Goal: Use online tool/utility: Utilize a website feature to perform a specific function

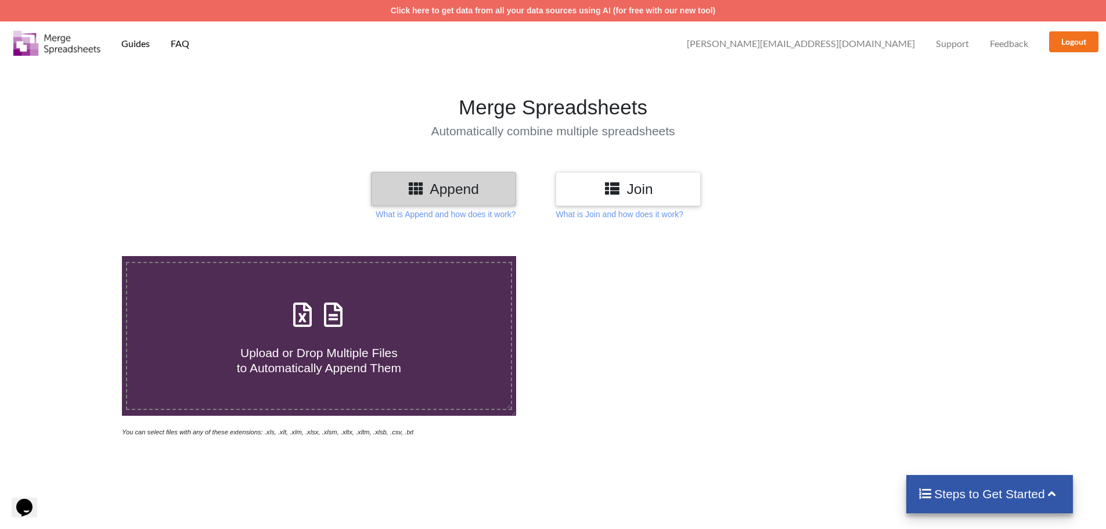
click at [624, 204] on div "Join" at bounding box center [628, 189] width 145 height 34
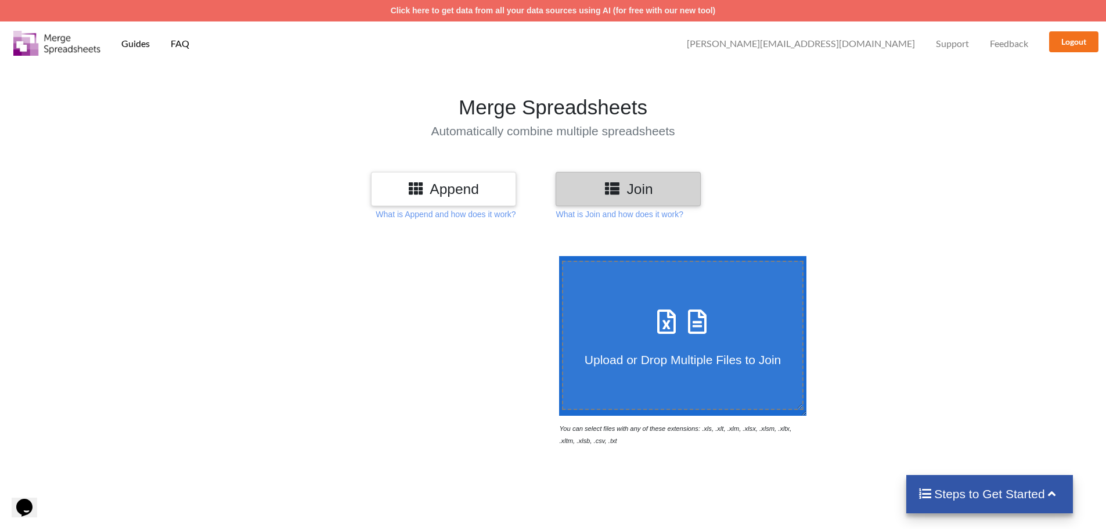
click at [633, 342] on h4 "Upload or Drop Multiple Files to Join" at bounding box center [683, 352] width 240 height 29
click at [556, 256] on input "Upload or Drop Multiple Files to Join" at bounding box center [556, 256] width 0 height 0
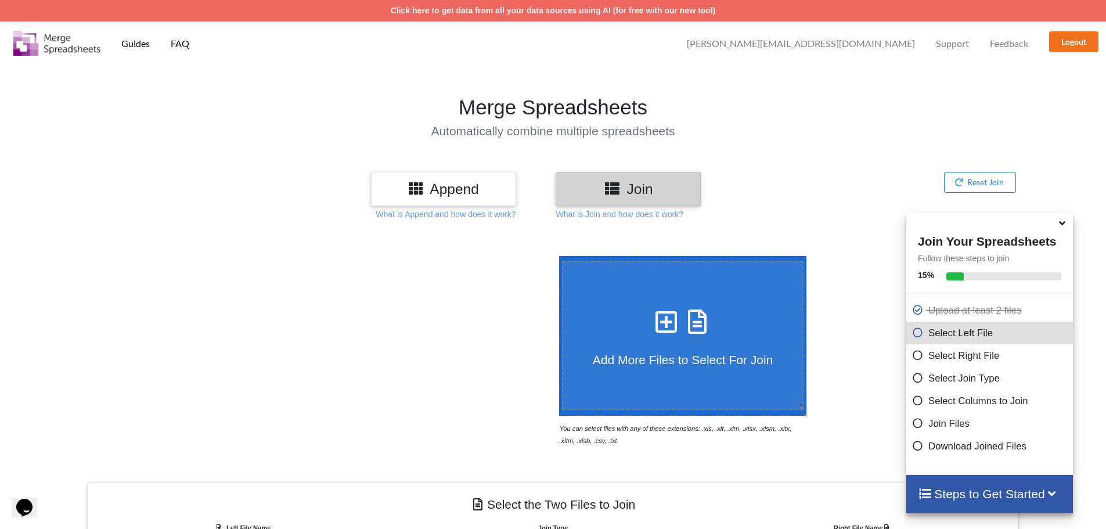
scroll to position [369, 0]
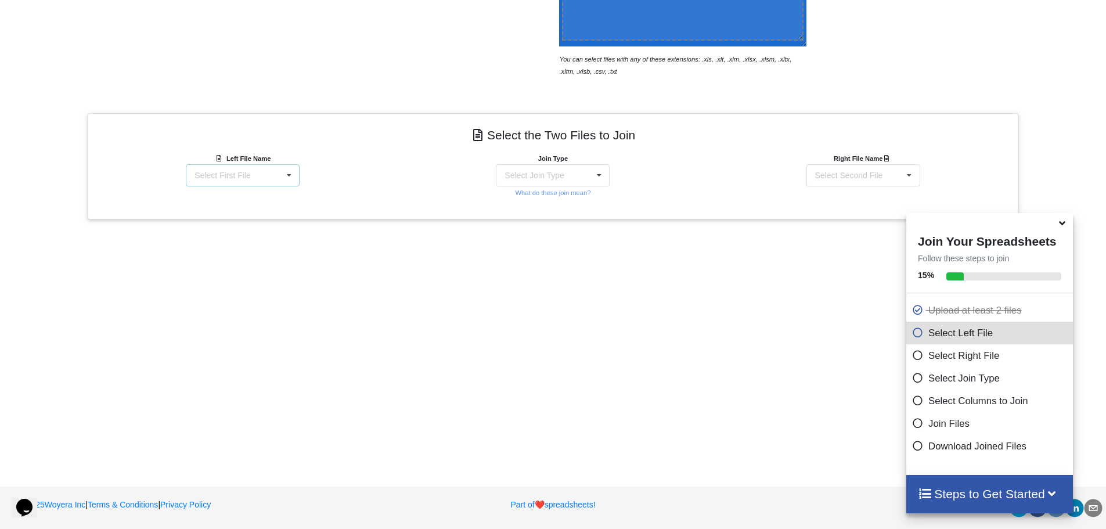
click at [233, 167] on div "Select First File LocalInventory (32).csv SHIPMENT CREATION_ RestockPro Amazon …" at bounding box center [243, 175] width 114 height 22
click at [221, 235] on span "SHIPMENT CREATION_ RestockPro Amazon Shipment Creation & Forcast - 2dworkflow U…" at bounding box center [241, 235] width 90 height 42
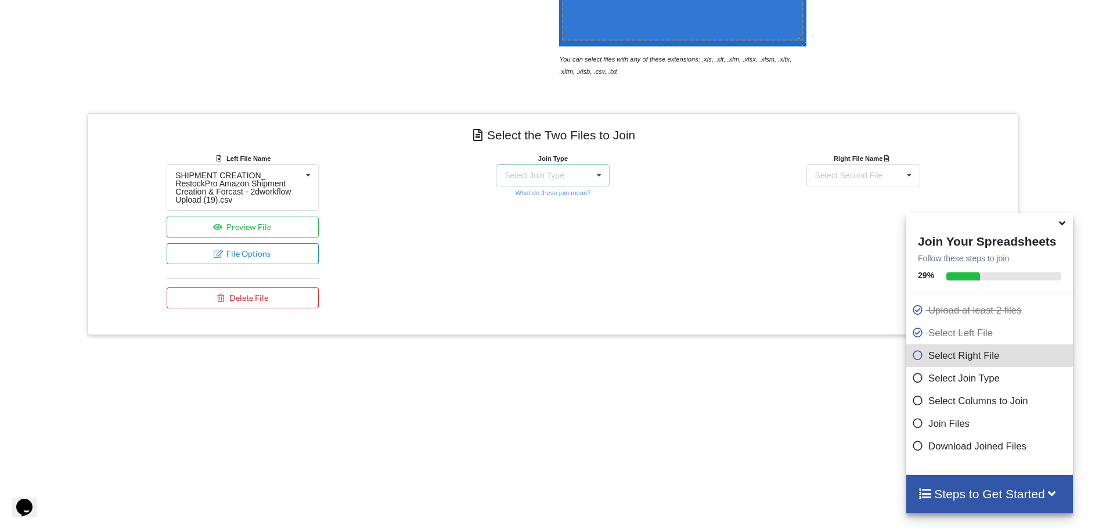
click at [523, 182] on div "Select Join Type INNER JOIN LEFT JOIN RIGHT JOIN FULL JOIN" at bounding box center [553, 175] width 114 height 22
click at [538, 200] on span "INNER JOIN" at bounding box center [548, 204] width 46 height 9
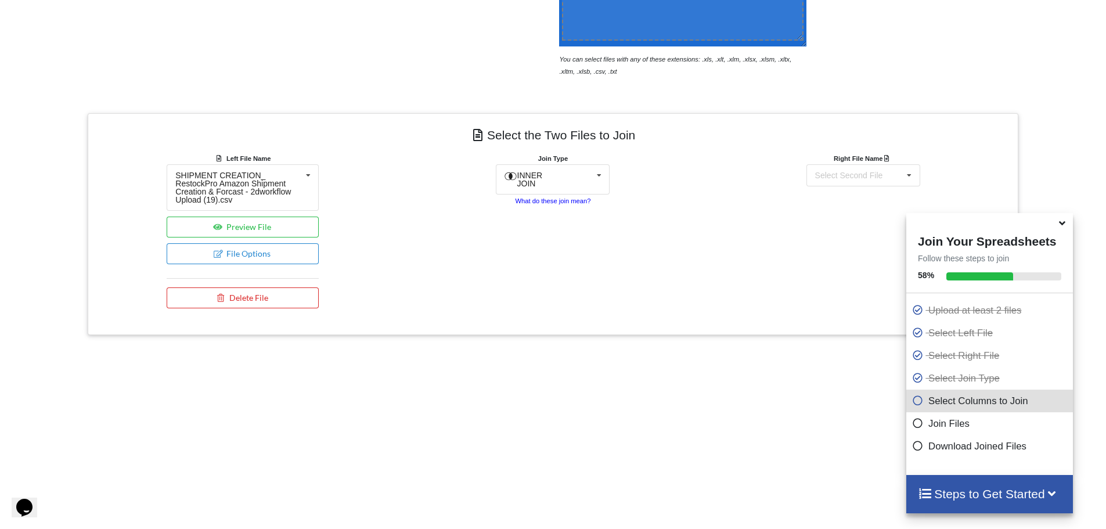
click at [534, 197] on small "What do these join mean?" at bounding box center [553, 200] width 76 height 7
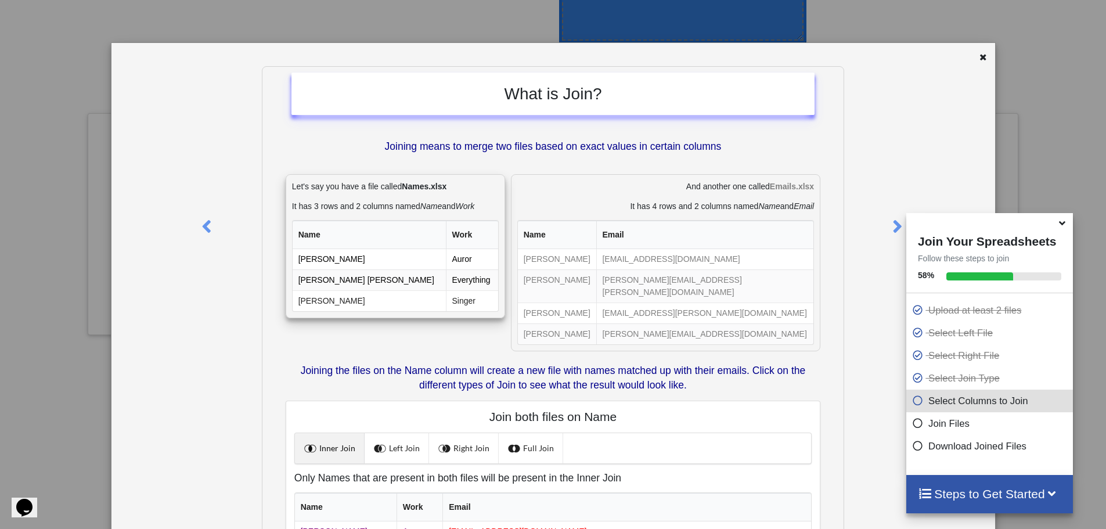
scroll to position [135, 0]
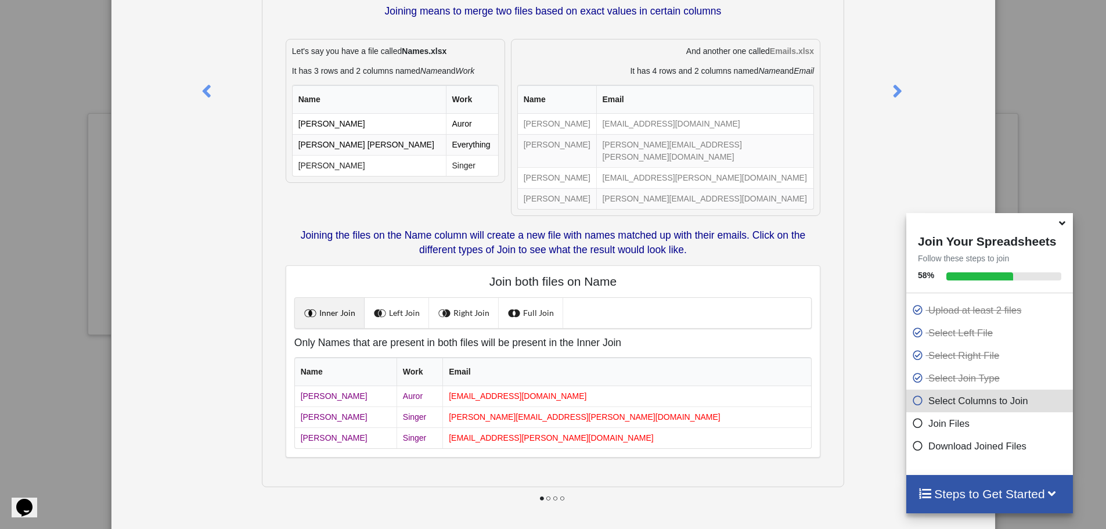
click at [1059, 57] on div "What is Join? Joining means to merge two files based on exact values in certain…" at bounding box center [553, 264] width 1106 height 529
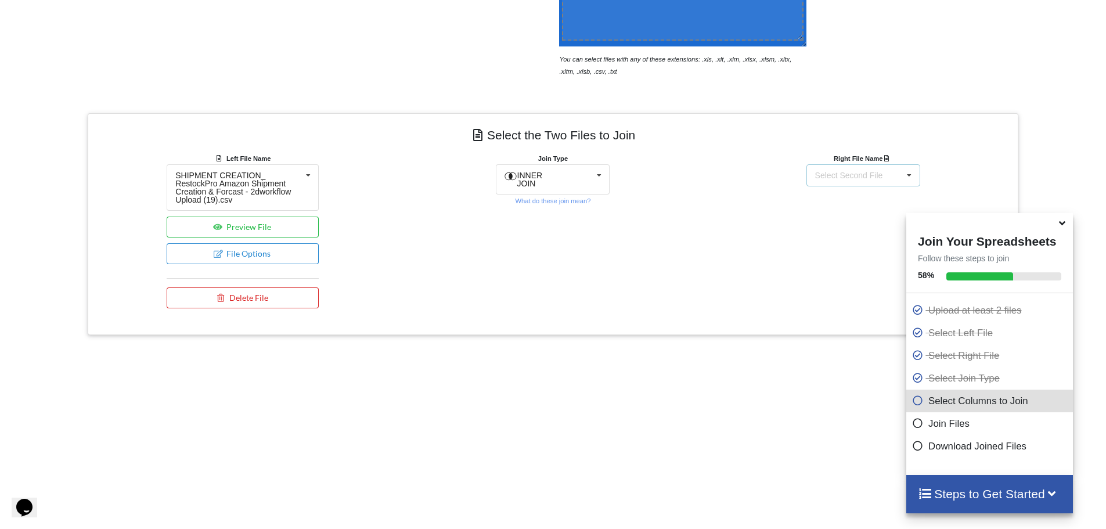
click at [865, 168] on div "Select Second File LocalInventory (32).csv SHIPMENT CREATION_ RestockPro Amazon…" at bounding box center [864, 175] width 114 height 22
click at [846, 197] on span "LocalInventory (32).csv" at bounding box center [859, 196] width 84 height 9
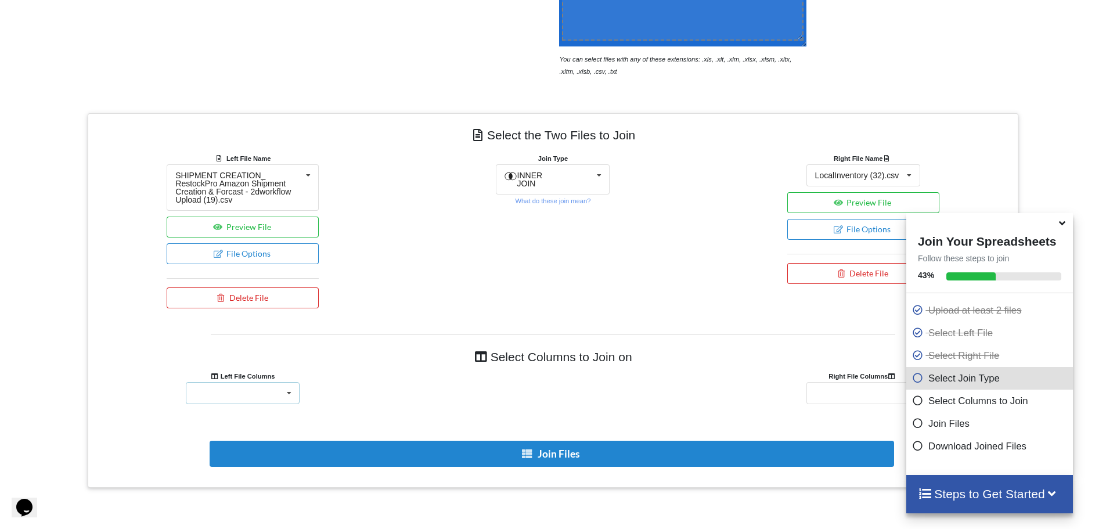
click at [242, 386] on div "SKU QTY UNITS_PER_CASE LOCATION NOTES MM-DD-YYYY EXPIRY_TEXT TITLE UPC" at bounding box center [243, 393] width 114 height 22
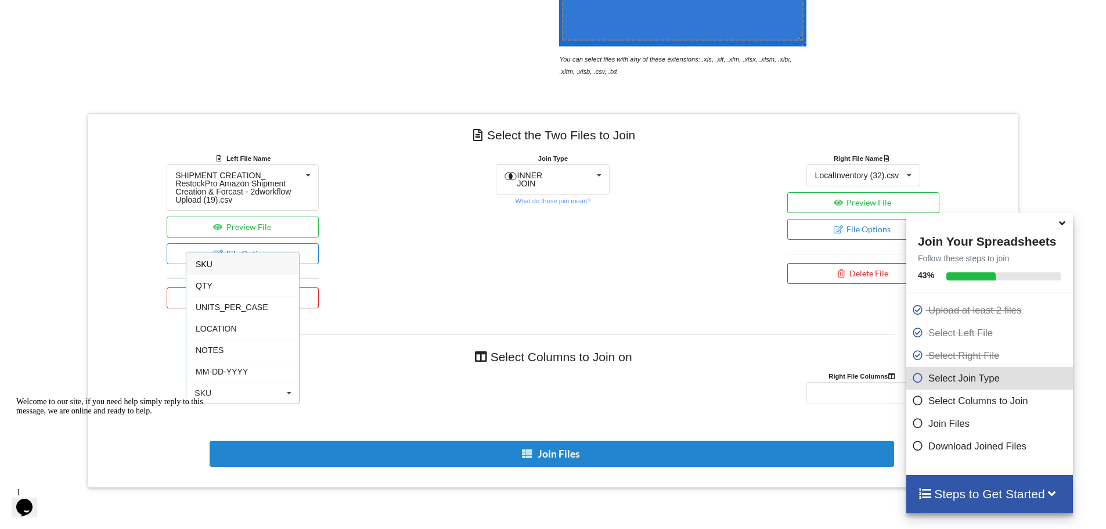
click at [232, 253] on div "SKU" at bounding box center [242, 263] width 113 height 21
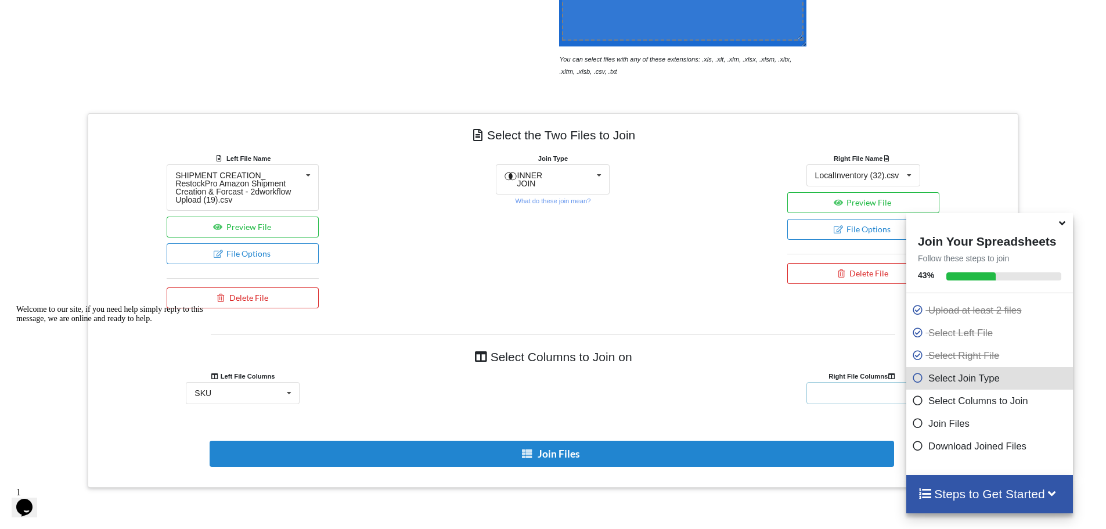
click at [840, 389] on div "Status Product Name Type SKU ASIN FNSKU UPC Location # EAN LocalQuantity Case P…" at bounding box center [864, 393] width 114 height 22
click at [824, 324] on span "SKU" at bounding box center [825, 328] width 17 height 9
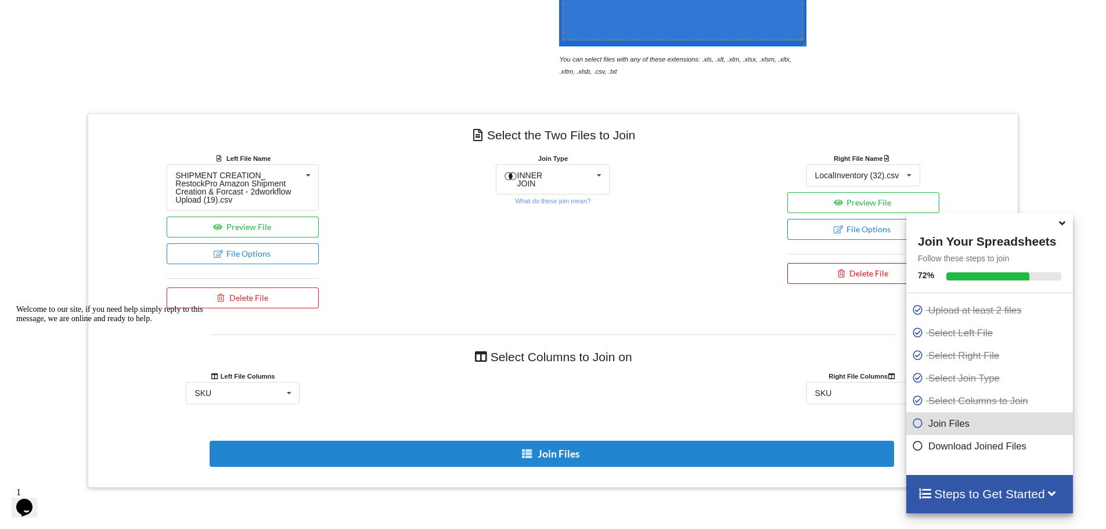
click at [814, 271] on button "Delete File" at bounding box center [864, 273] width 152 height 21
click at [745, 265] on div "Right File Name LocalInventory (32).csv LocalInventory (32).csv SHIPMENT CREATI…" at bounding box center [864, 233] width 310 height 162
click at [843, 269] on icon at bounding box center [841, 272] width 10 height 7
click at [854, 238] on button "Delete File" at bounding box center [866, 238] width 63 height 21
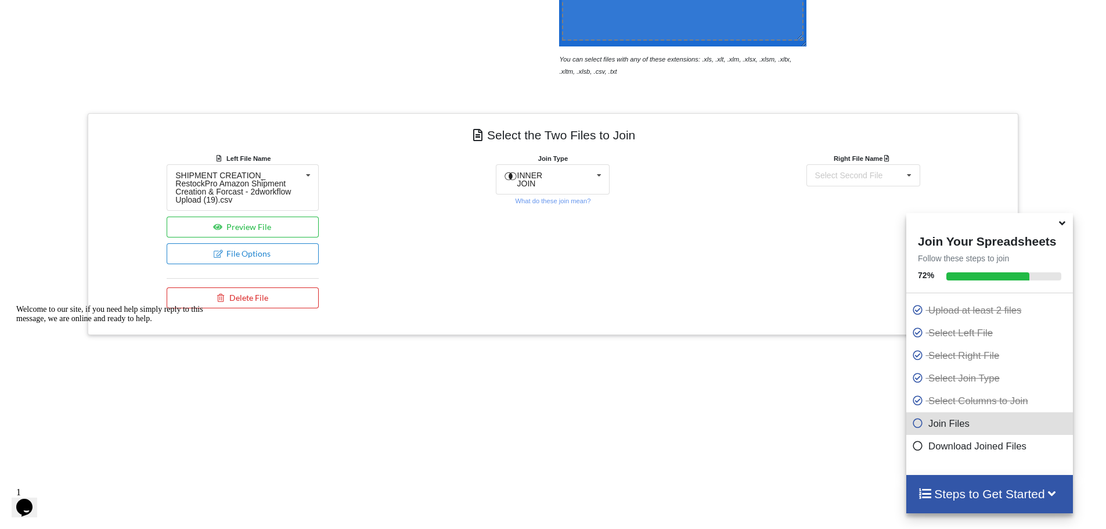
scroll to position [0, 0]
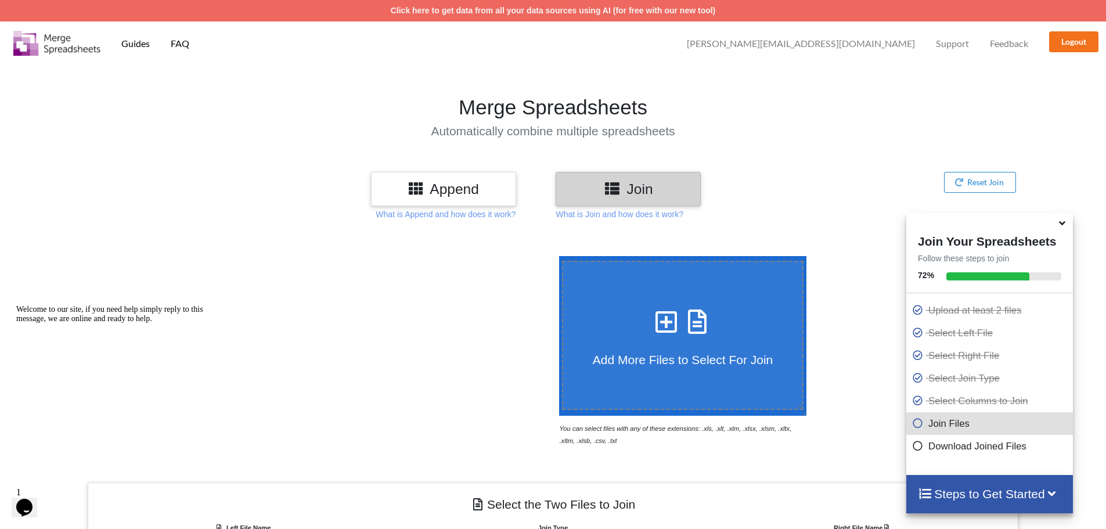
click at [660, 281] on label "Add More Files to Select For Join" at bounding box center [683, 335] width 242 height 149
click at [556, 256] on input "Add More Files to Select For Join" at bounding box center [556, 256] width 0 height 0
type input "C:\fakepath\LocalInventory (32).csv"
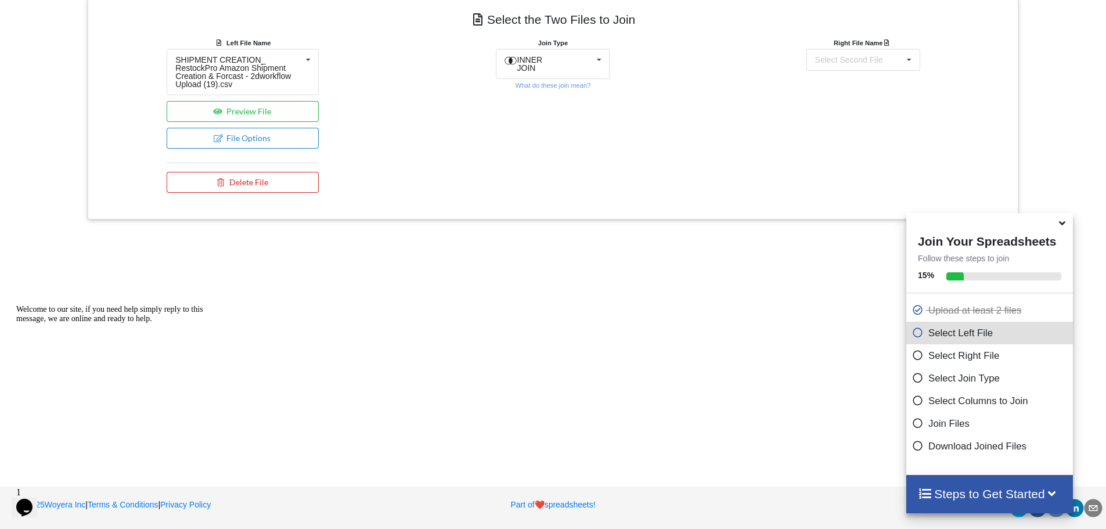
scroll to position [427, 0]
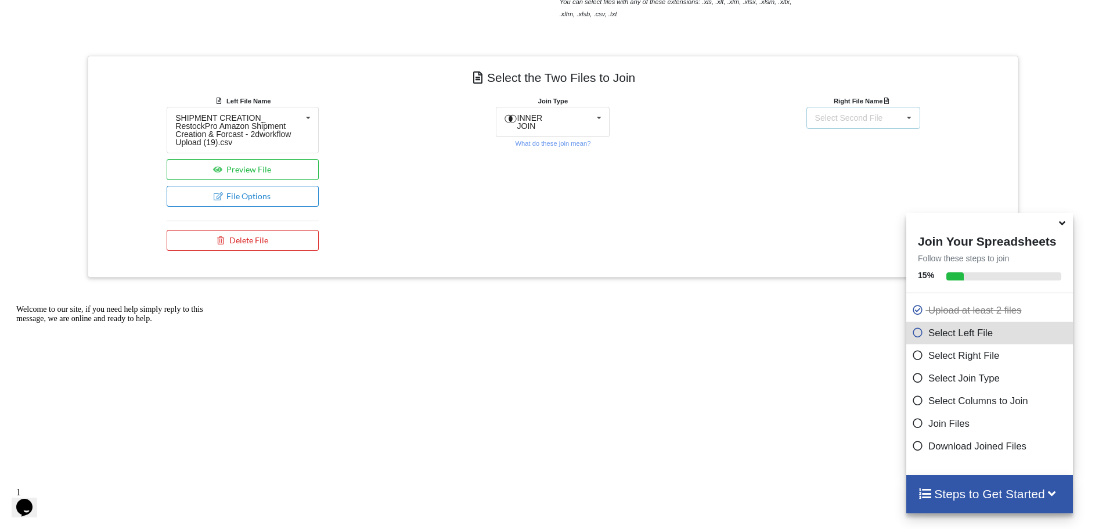
click at [856, 122] on div "Select Second File" at bounding box center [849, 118] width 68 height 8
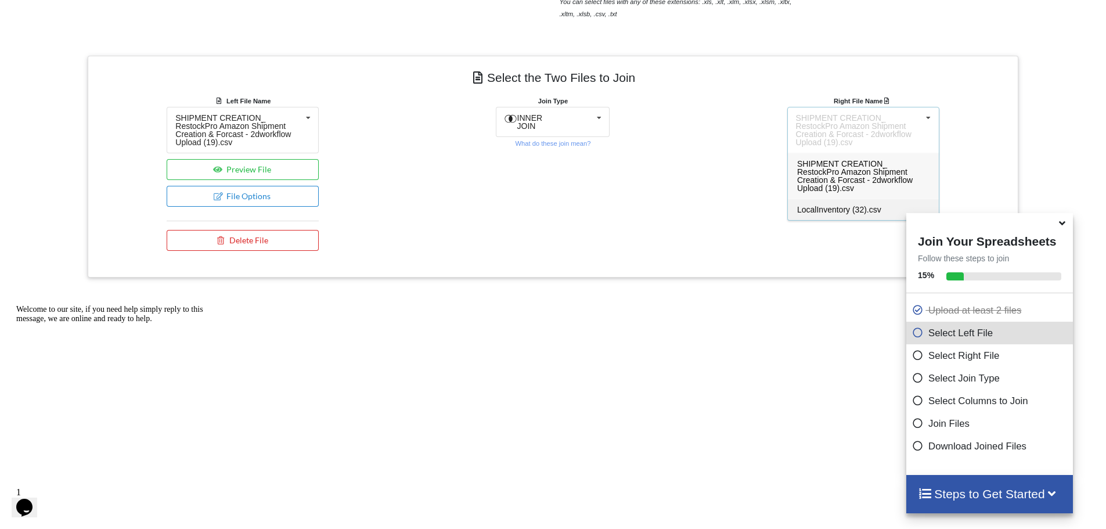
click at [836, 205] on span "LocalInventory (32).csv" at bounding box center [839, 209] width 84 height 9
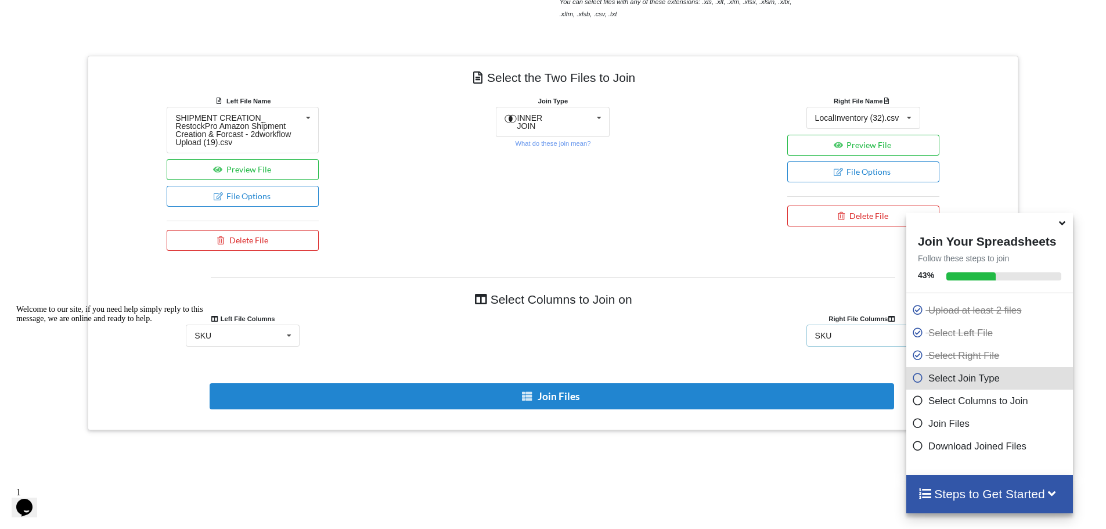
click at [825, 328] on div "SKU SKU" at bounding box center [864, 336] width 114 height 22
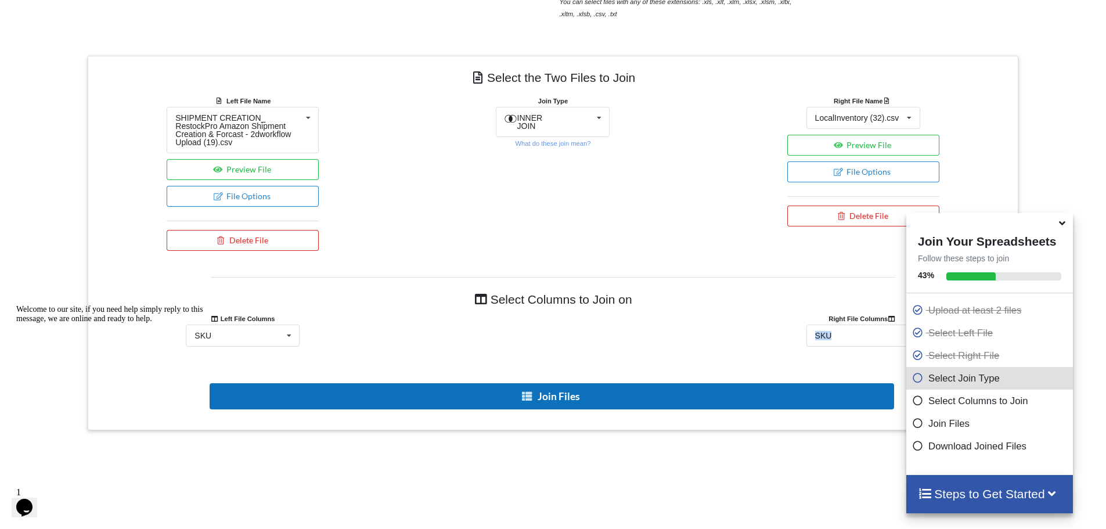
click at [524, 392] on icon at bounding box center [528, 395] width 12 height 9
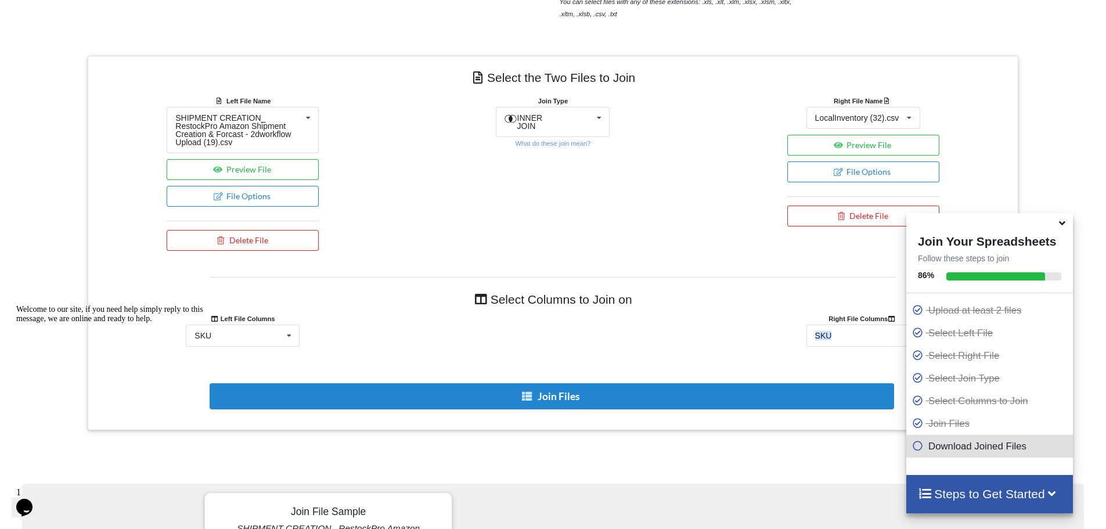
type input "dsfsddfsa"
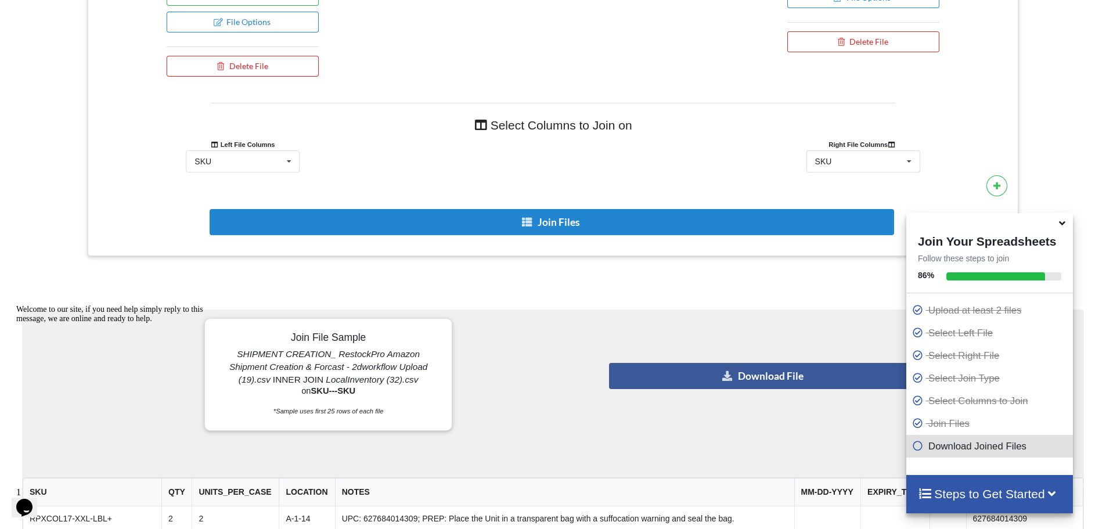
scroll to position [857, 0]
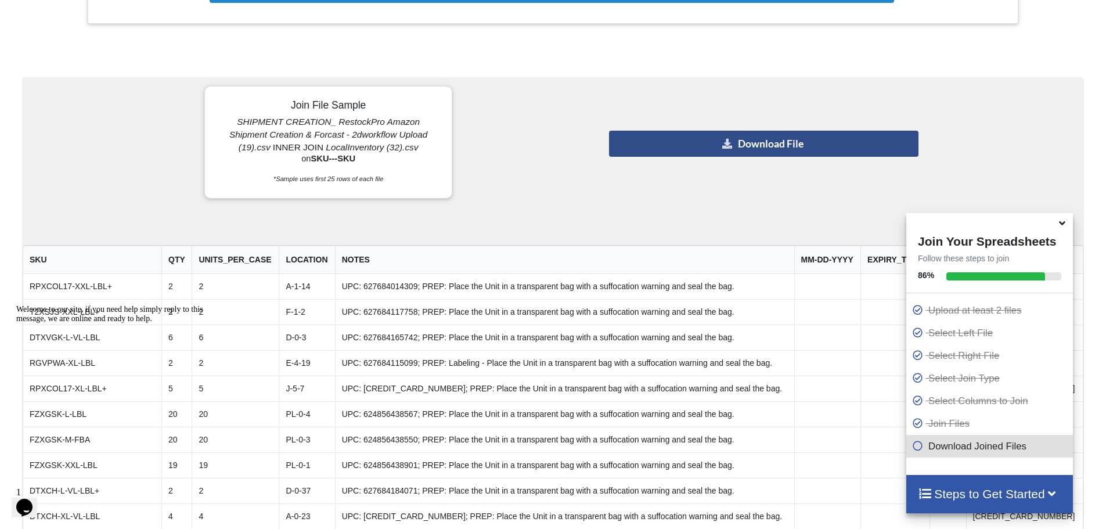
click at [715, 149] on button "Download File" at bounding box center [764, 144] width 310 height 26
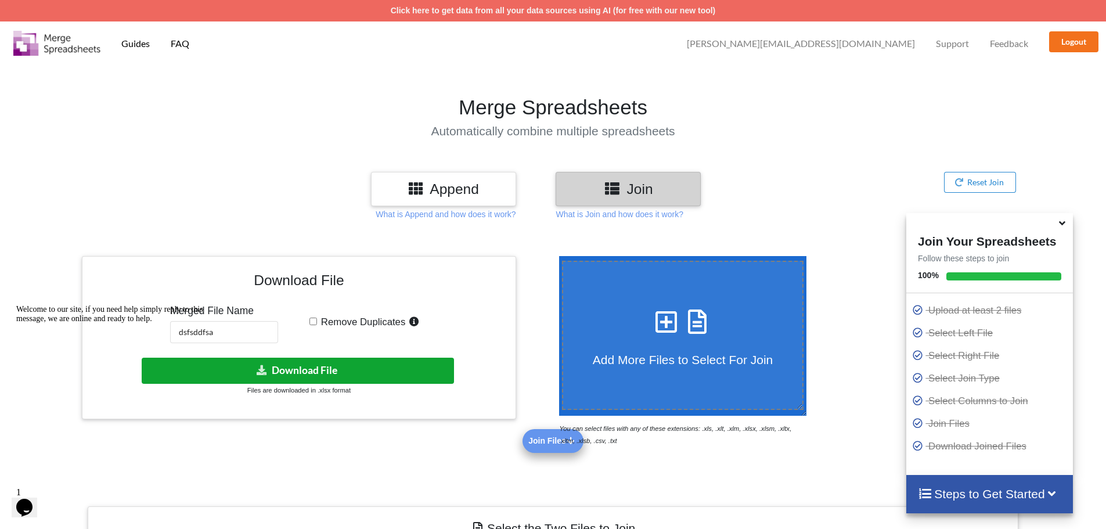
click at [281, 372] on button "Download File" at bounding box center [298, 371] width 312 height 26
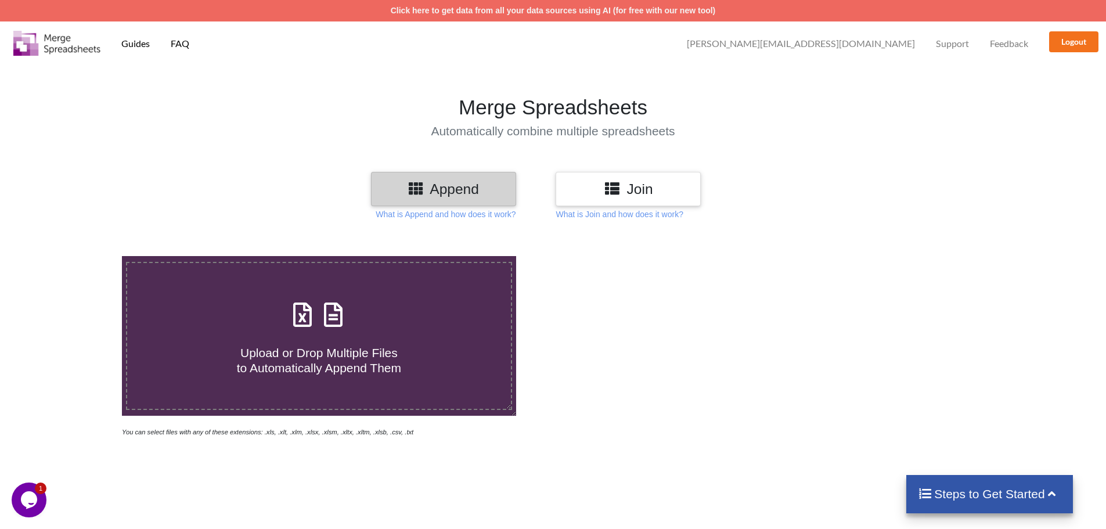
click at [615, 191] on icon at bounding box center [612, 188] width 17 height 15
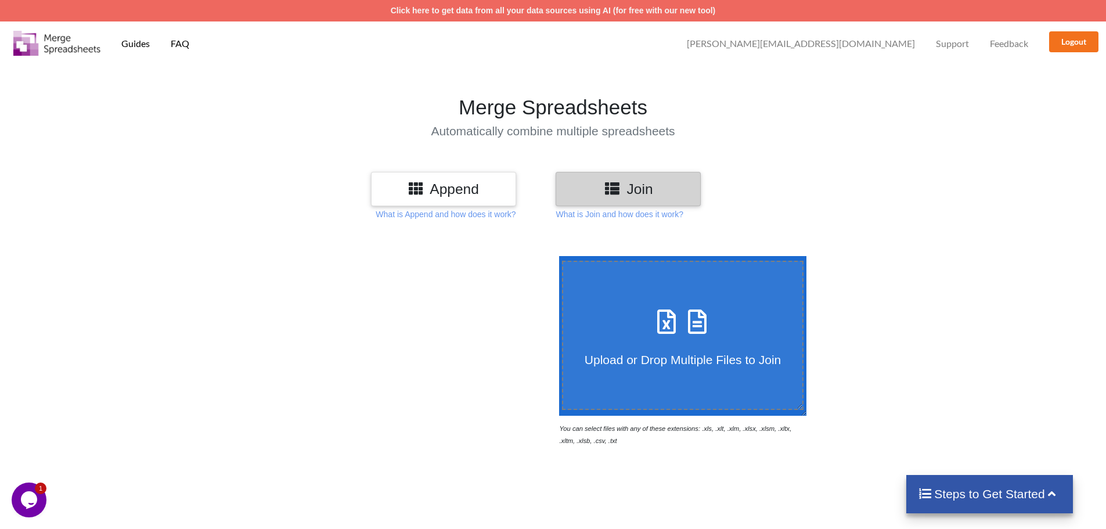
click at [630, 310] on div "Upload or Drop Multiple Files to Join" at bounding box center [683, 335] width 240 height 63
click at [556, 256] on input "Upload or Drop Multiple Files to Join" at bounding box center [556, 256] width 0 height 0
type input "C:\fakepath\dsfsddfsa_250.xlsx"
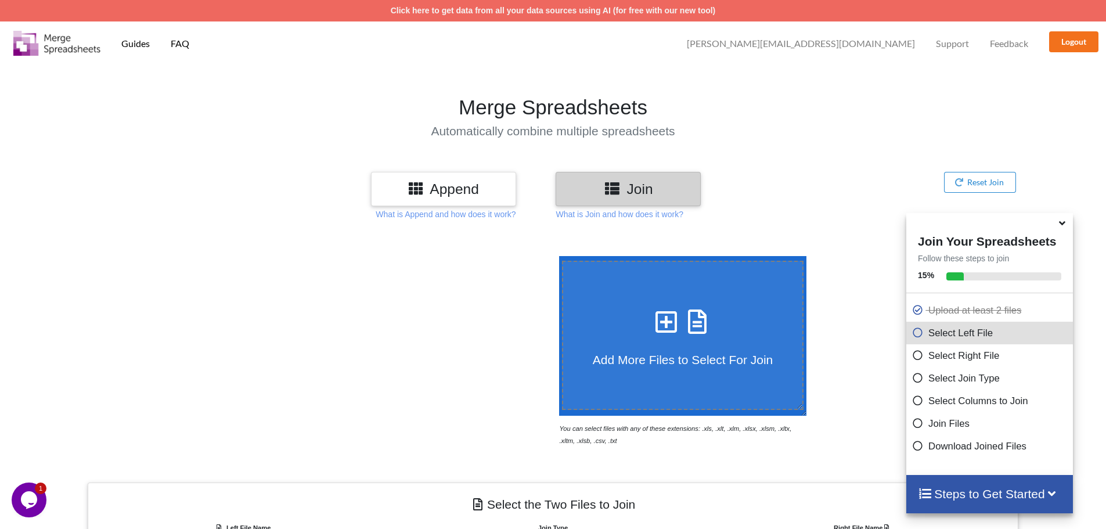
scroll to position [369, 0]
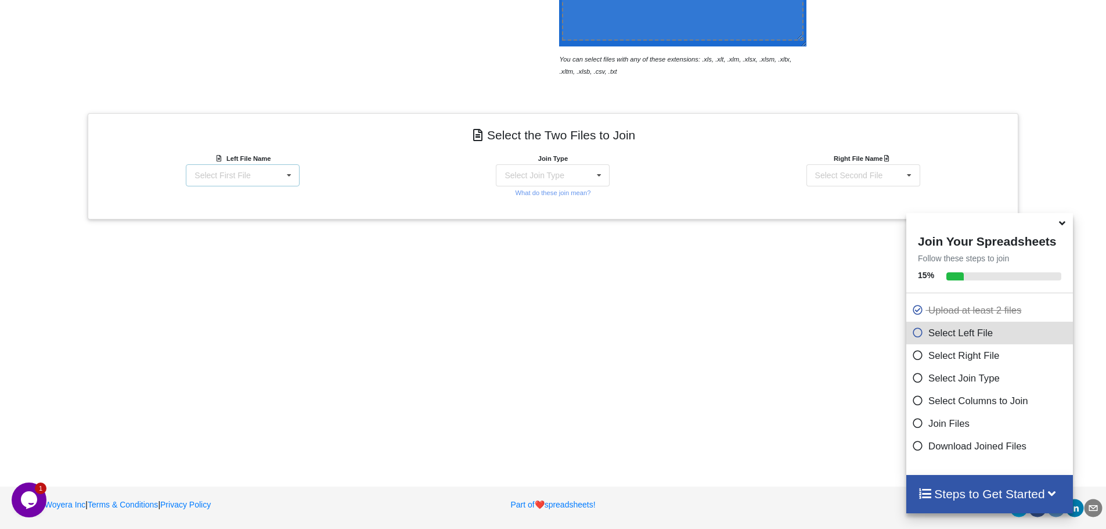
click at [225, 183] on div "Select First File dsfsddfsa_250.xlsx : Sheet1 2DWorkflow_WelchUSA08272025_Pickl…" at bounding box center [243, 175] width 114 height 22
click at [229, 195] on span "dsfsddfsa_250.xlsx : Sheet1" at bounding box center [240, 196] width 102 height 9
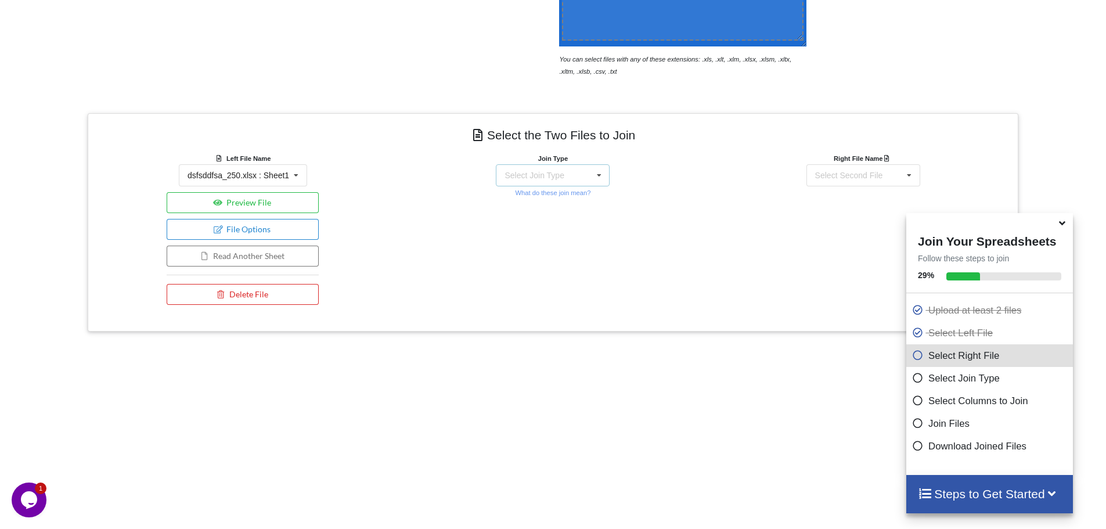
click at [524, 179] on div "Select Join Type" at bounding box center [534, 175] width 59 height 8
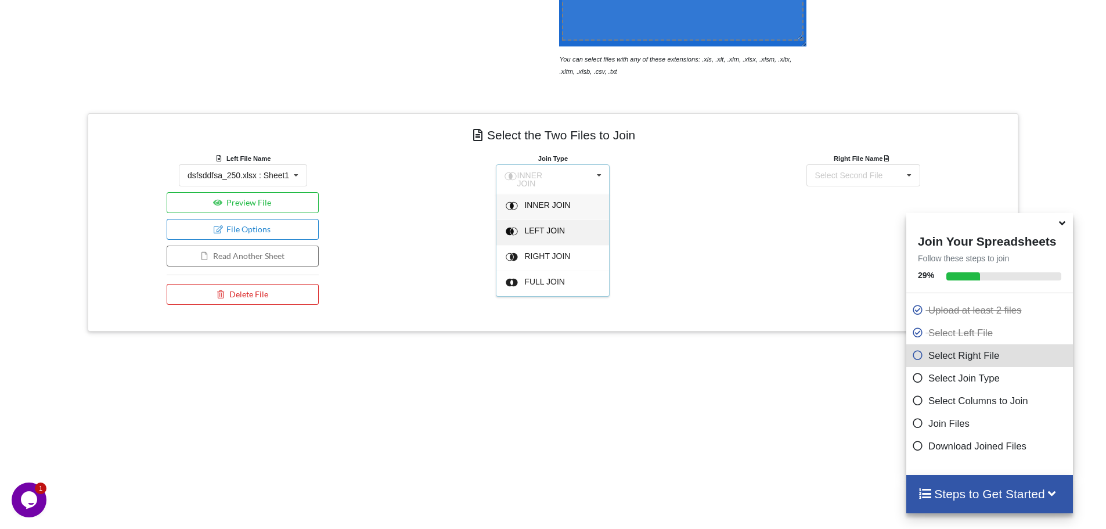
click at [523, 213] on div at bounding box center [515, 207] width 19 height 12
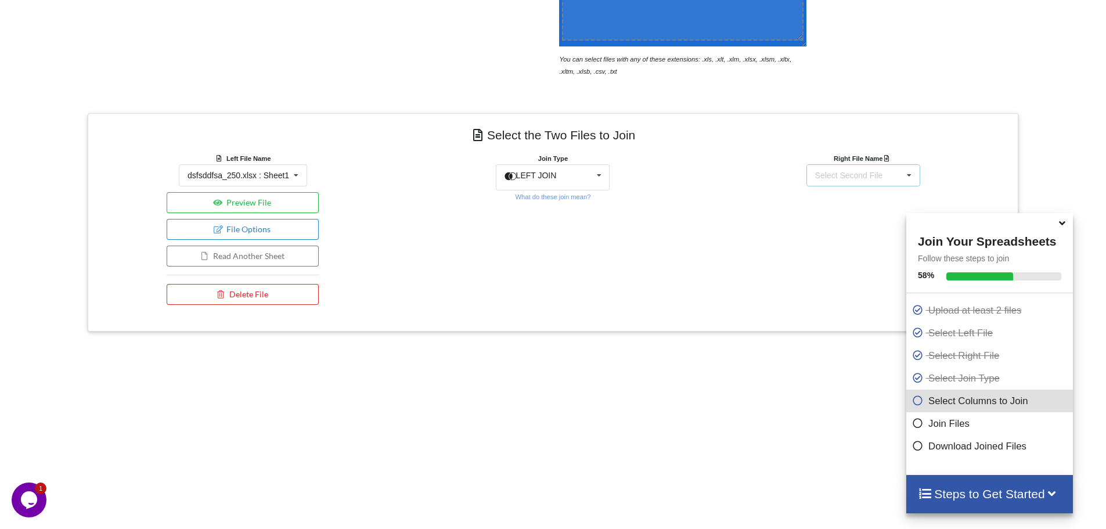
click at [815, 175] on div "Select Second File" at bounding box center [849, 175] width 68 height 8
click at [835, 221] on span "2DWorkflow_WelchUSA08272025_Picklist (1).xlsx : WelchUSA08272025" at bounding box center [885, 222] width 153 height 17
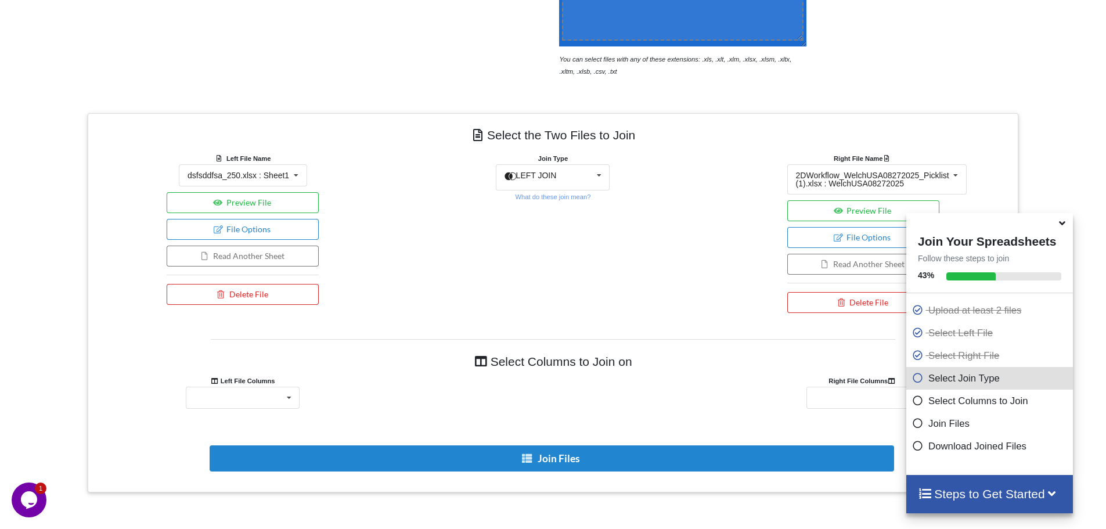
scroll to position [486, 0]
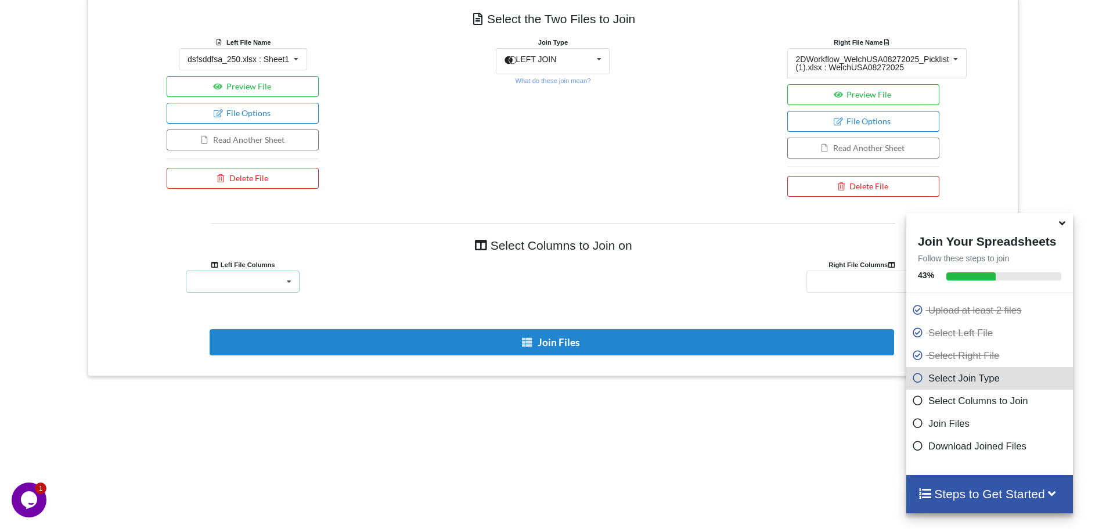
click at [287, 287] on icon at bounding box center [289, 281] width 17 height 21
click at [219, 303] on div "SKU" at bounding box center [242, 302] width 113 height 21
click at [849, 280] on div "SKU ASIN FNSKU Units Per Case QTY Location Notes Expiration date Expiration tex…" at bounding box center [864, 282] width 114 height 22
click at [825, 302] on span "SKU" at bounding box center [825, 303] width 17 height 9
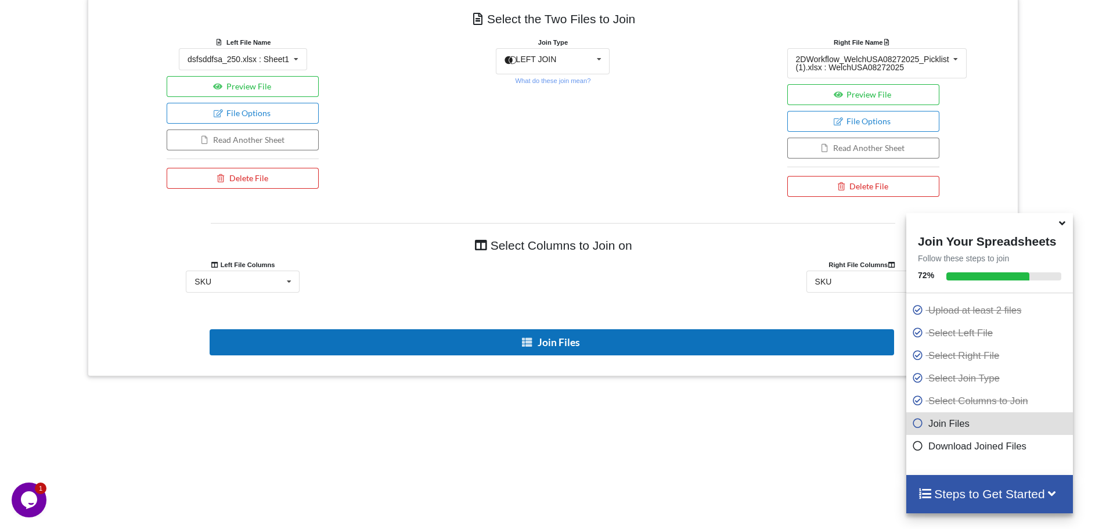
click at [592, 334] on button "Join Files" at bounding box center [552, 342] width 685 height 26
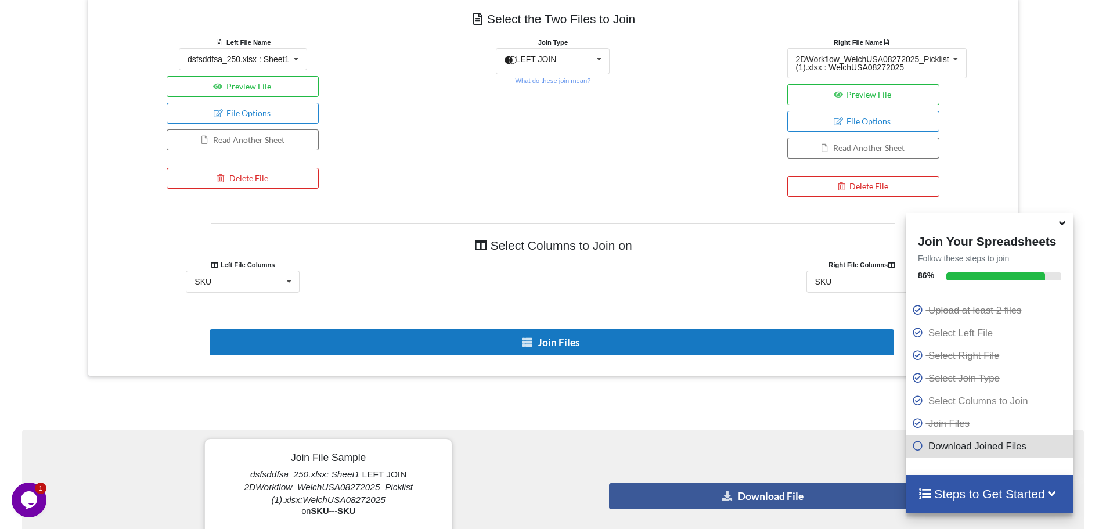
type input "dsfsddfsa"
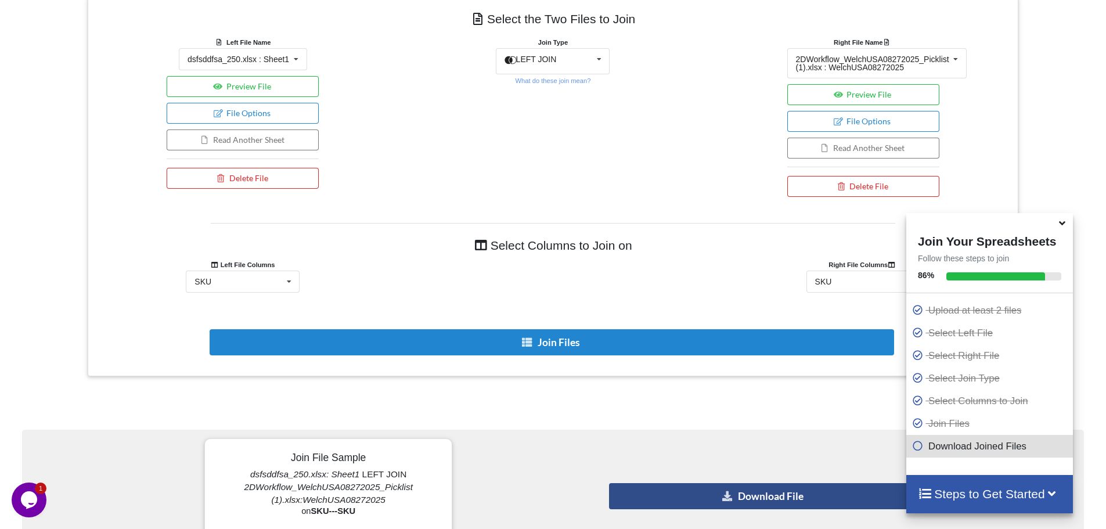
click at [714, 496] on button "Download File" at bounding box center [764, 496] width 310 height 26
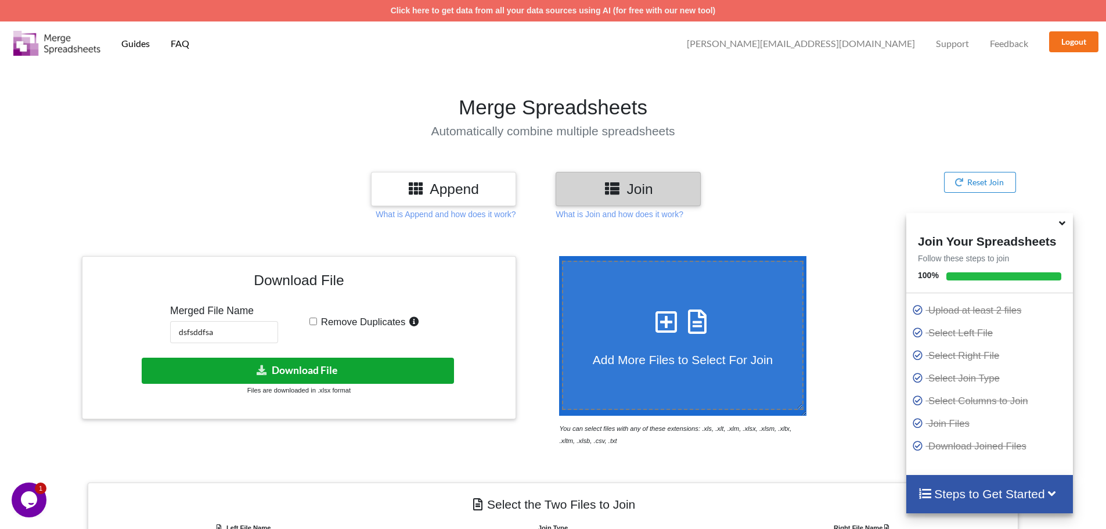
click at [356, 369] on button "Download File" at bounding box center [298, 371] width 312 height 26
click at [627, 184] on h3 "Join" at bounding box center [629, 189] width 128 height 17
click at [632, 286] on label "Add More Files to Select For Join" at bounding box center [683, 335] width 242 height 149
click at [556, 256] on input "Add More Files to Select For Join" at bounding box center [556, 256] width 0 height 0
type input "C:\fakepath\2DWorkflow_WelchUSA08272025_Picklist (1).xlsx"
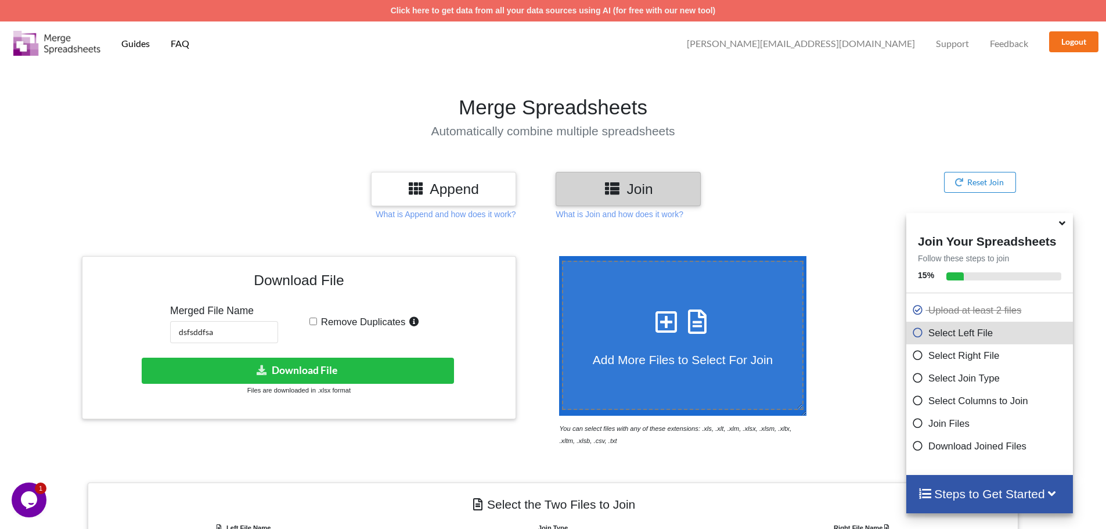
scroll to position [482, 0]
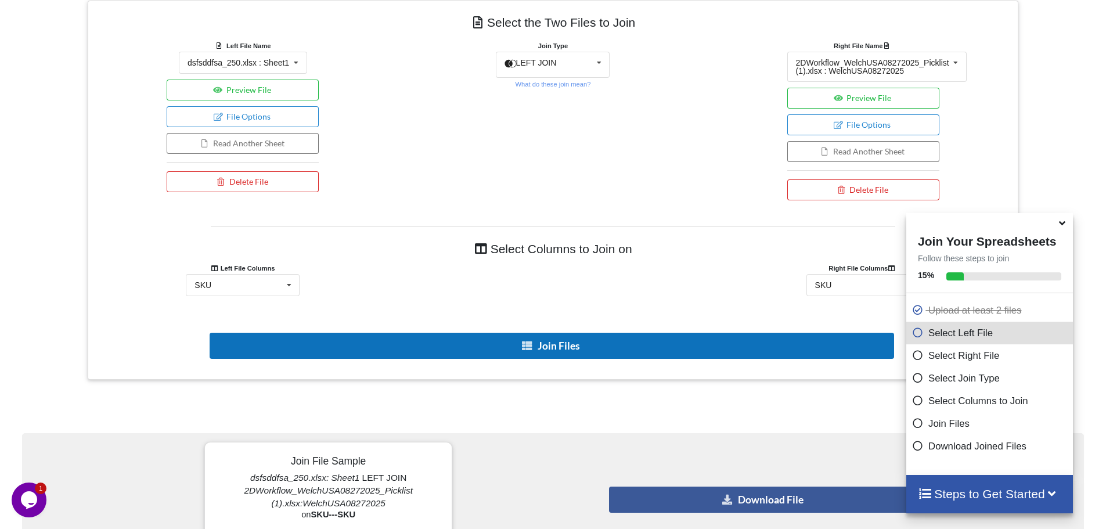
click at [554, 341] on button "Join Files" at bounding box center [552, 346] width 685 height 26
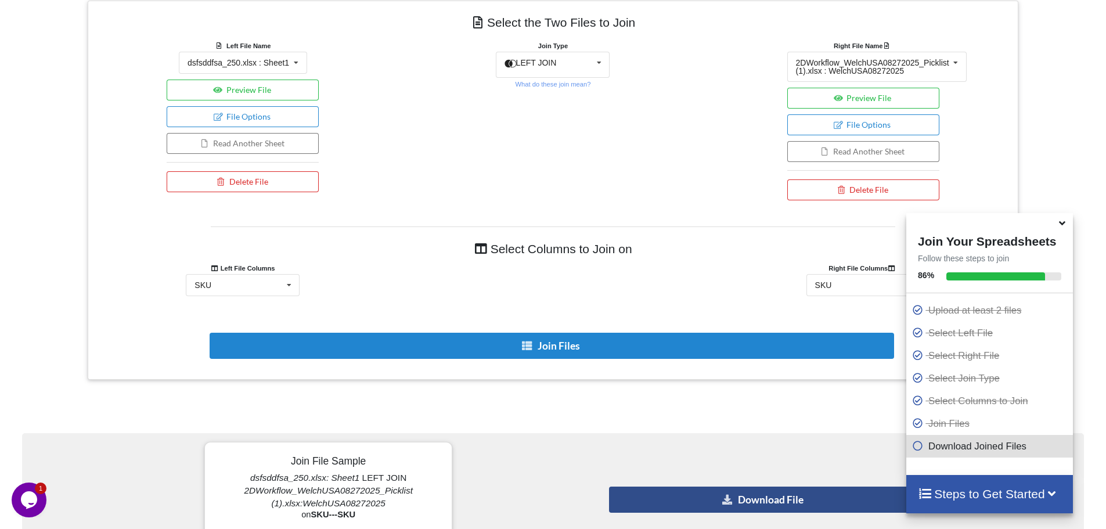
click at [729, 501] on icon at bounding box center [728, 499] width 12 height 9
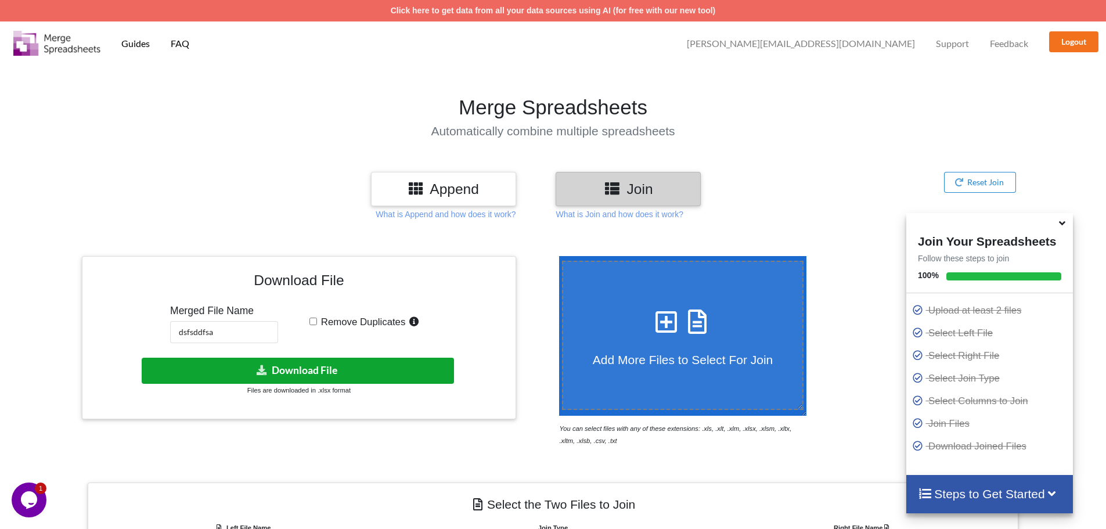
click at [256, 380] on button "Download File" at bounding box center [298, 371] width 312 height 26
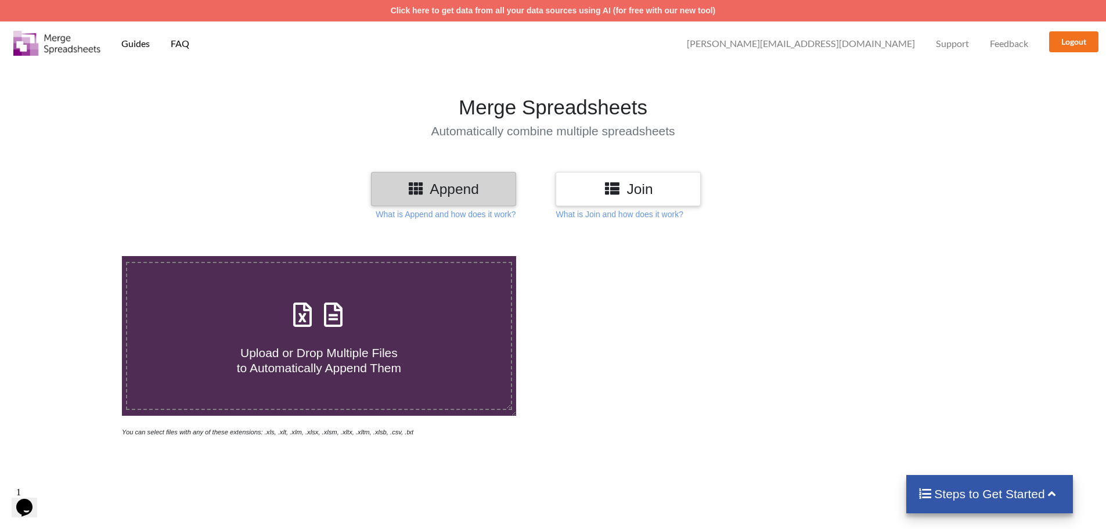
click at [626, 187] on h3 "Join" at bounding box center [629, 189] width 128 height 17
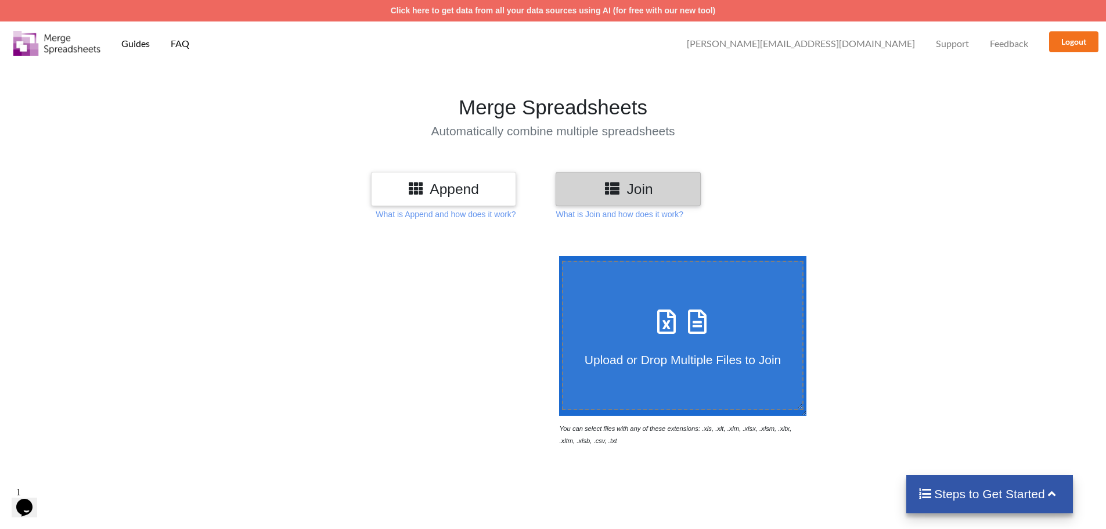
click at [666, 275] on label "Upload or Drop Multiple Files to Join" at bounding box center [683, 335] width 242 height 149
click at [556, 256] on input "Upload or Drop Multiple Files to Join" at bounding box center [556, 256] width 0 height 0
type input "C:\fakepath\2DWorkflow_WelchUSA08272025_Picklist (1).xlsx"
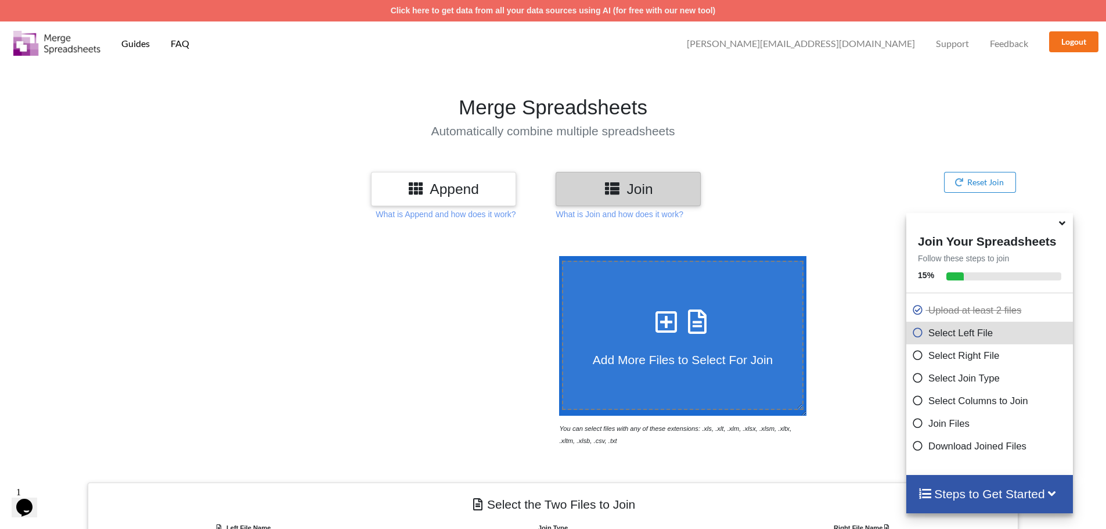
scroll to position [369, 0]
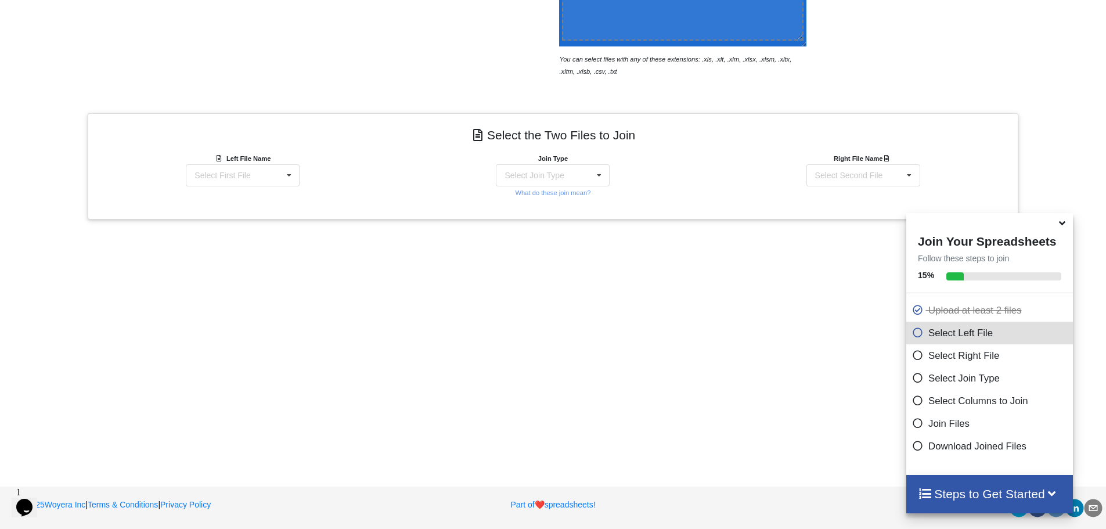
click at [281, 163] on div "Left File Name Select First File 2DWorkflow_WelchUSA08272025_Picklist (1).xlsx …" at bounding box center [243, 169] width 152 height 34
click at [265, 170] on div "Select First File 2DWorkflow_WelchUSA08272025_Picklist (1).xlsx : WelchUSA08272…" at bounding box center [243, 175] width 114 height 22
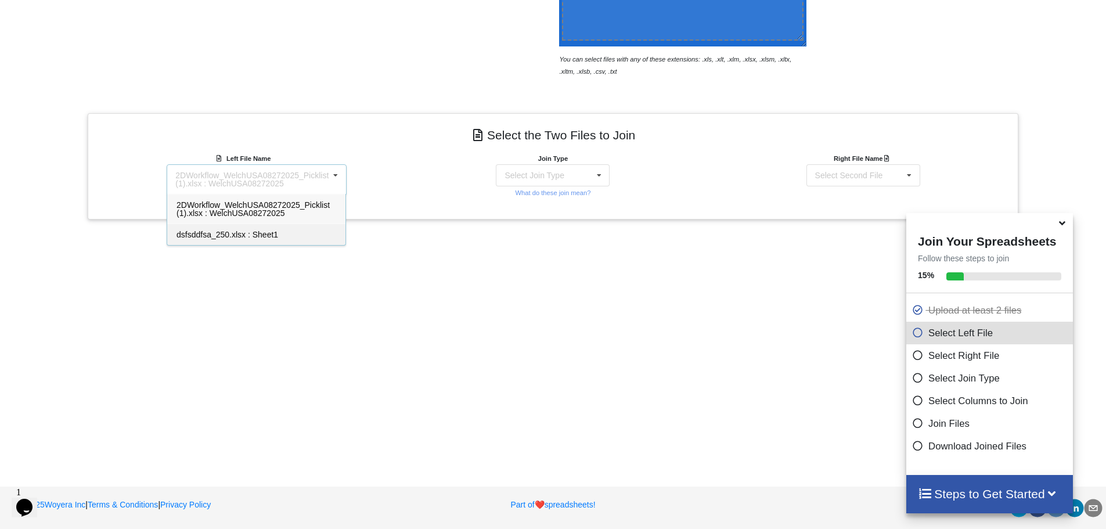
click at [221, 235] on span "dsfsddfsa_250.xlsx : Sheet1" at bounding box center [228, 234] width 102 height 9
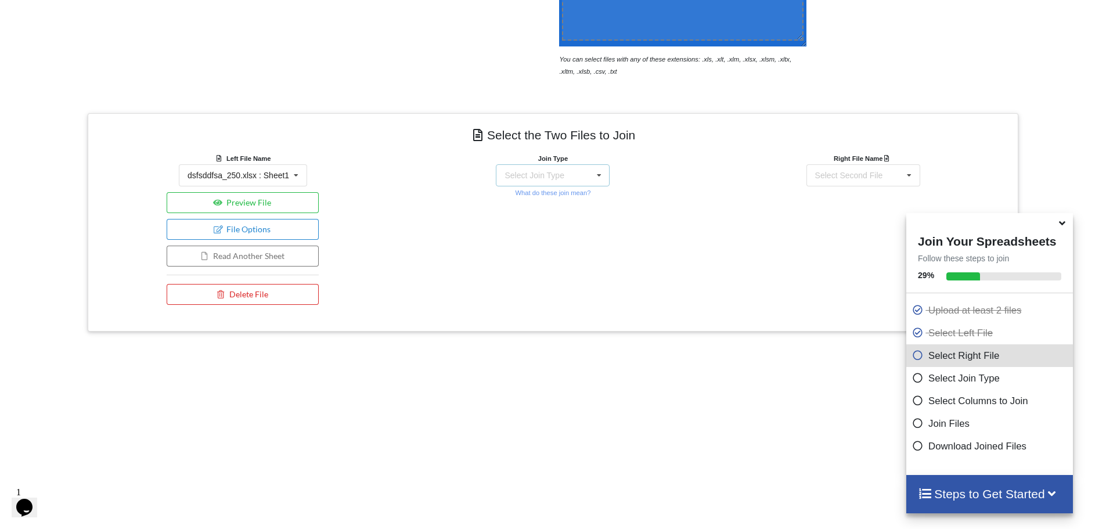
click at [530, 178] on div "Select Join Type" at bounding box center [534, 175] width 59 height 8
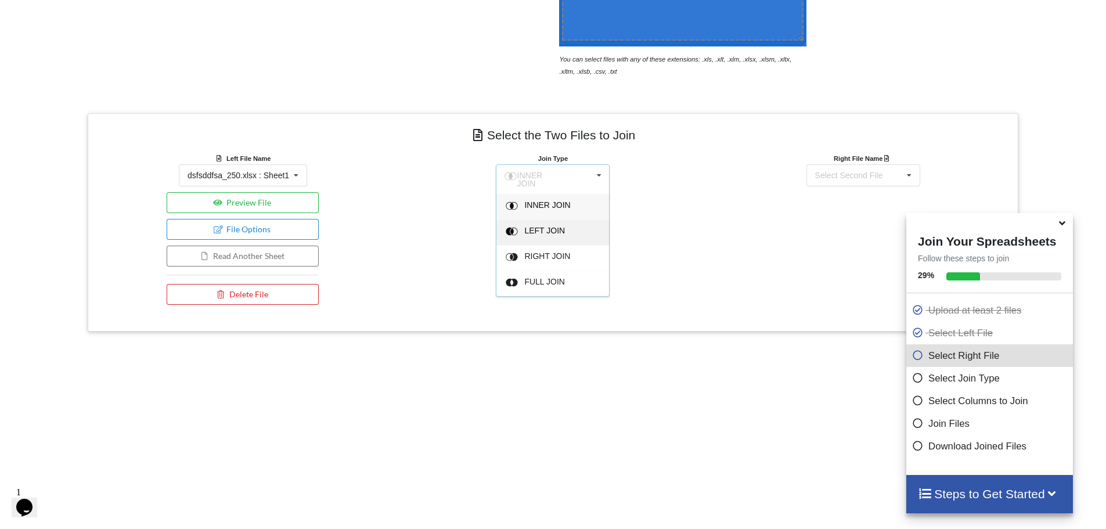
click at [526, 210] on span "LEFT JOIN" at bounding box center [548, 204] width 46 height 9
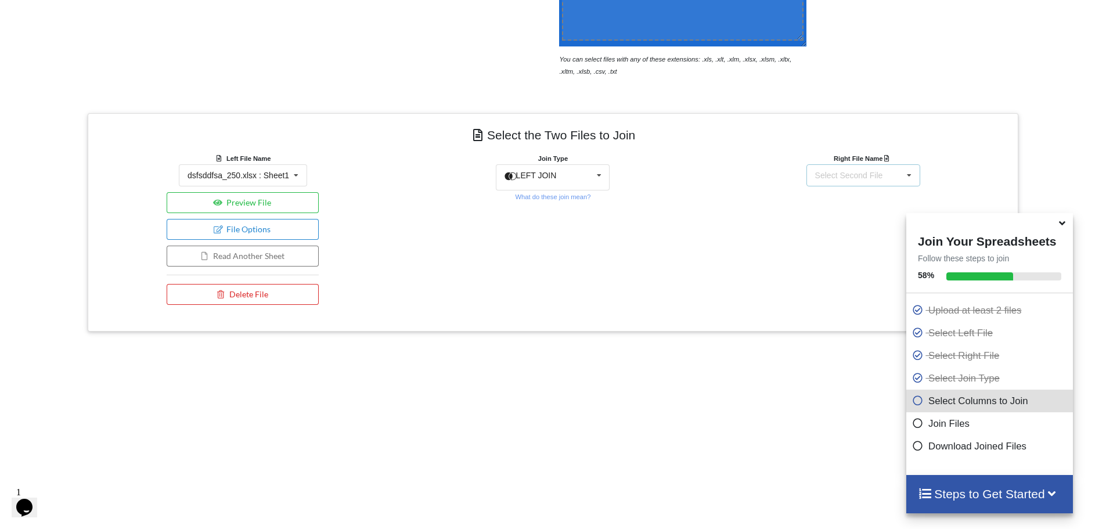
click at [847, 175] on div "Select Second File" at bounding box center [849, 175] width 68 height 8
click at [826, 214] on span "2DWorkflow_WelchUSA08272025_Picklist (1).xlsx : WelchUSA08272025" at bounding box center [873, 208] width 153 height 17
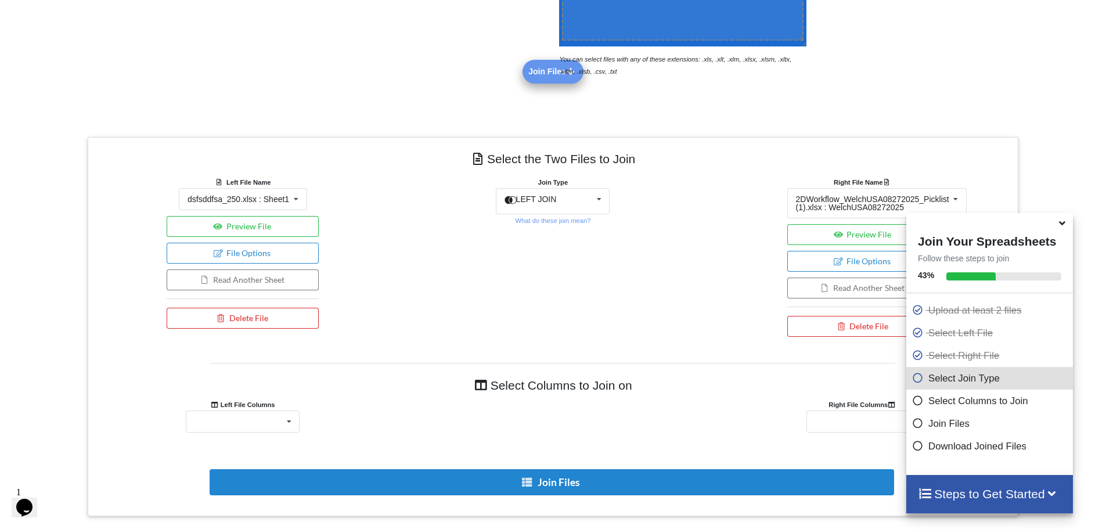
scroll to position [567, 0]
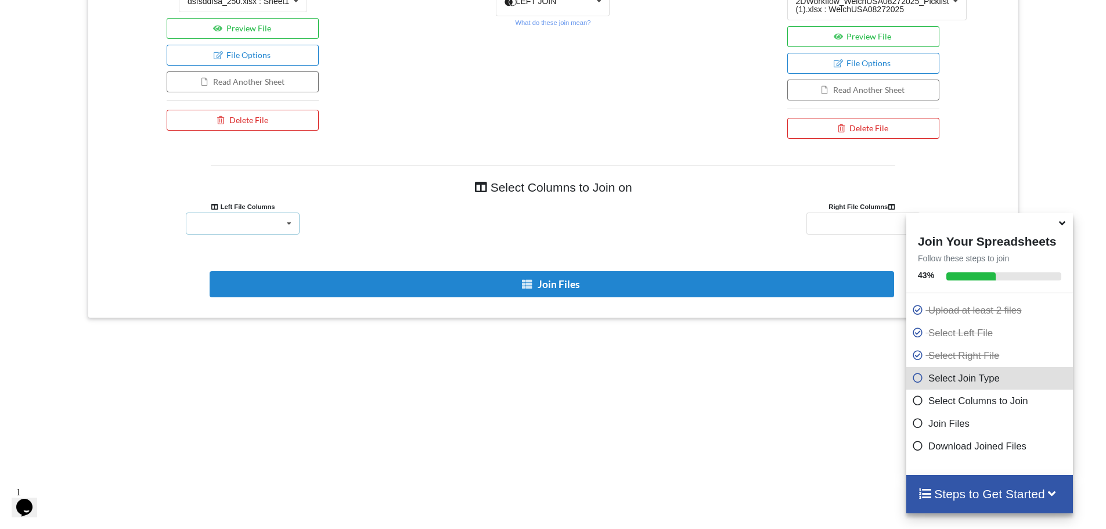
click at [254, 228] on div "SKU QTY UNITS_PER_CASE LOCATION NOTES MM-DD-YYYY EXPIRY_TEXT TITLE UPC" at bounding box center [243, 224] width 114 height 22
click at [240, 246] on div "SKU" at bounding box center [242, 244] width 113 height 21
click at [848, 228] on div "SKU QTY" at bounding box center [864, 224] width 114 height 22
click at [836, 245] on div "SKU" at bounding box center [863, 244] width 113 height 21
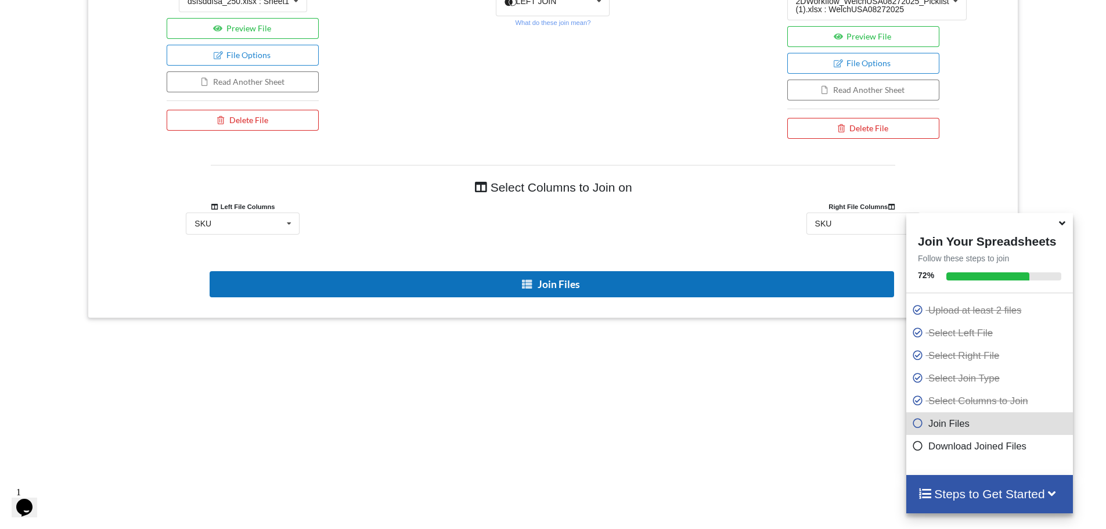
click at [644, 275] on button "Join Files" at bounding box center [552, 284] width 685 height 26
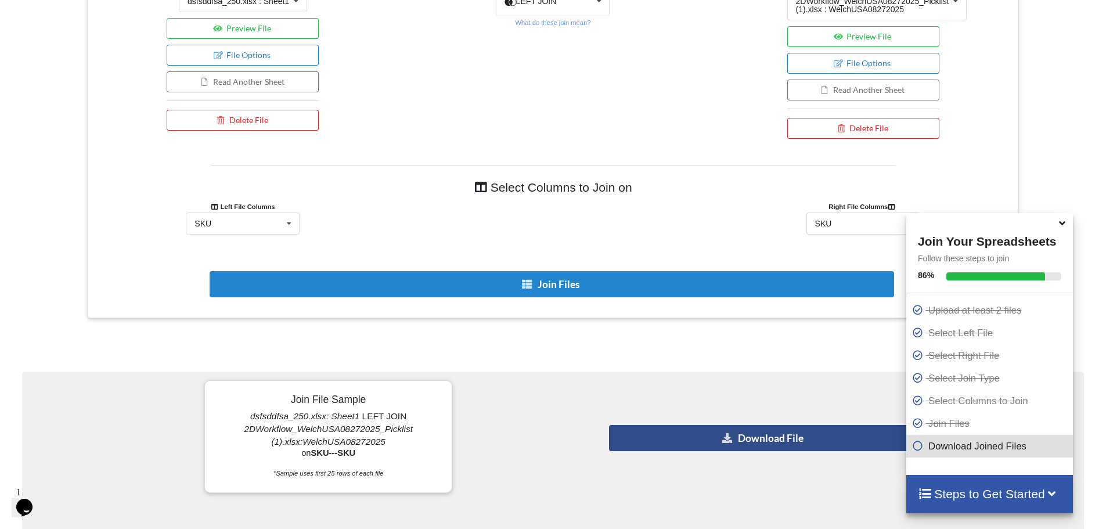
click at [725, 445] on button "Download File" at bounding box center [764, 438] width 310 height 26
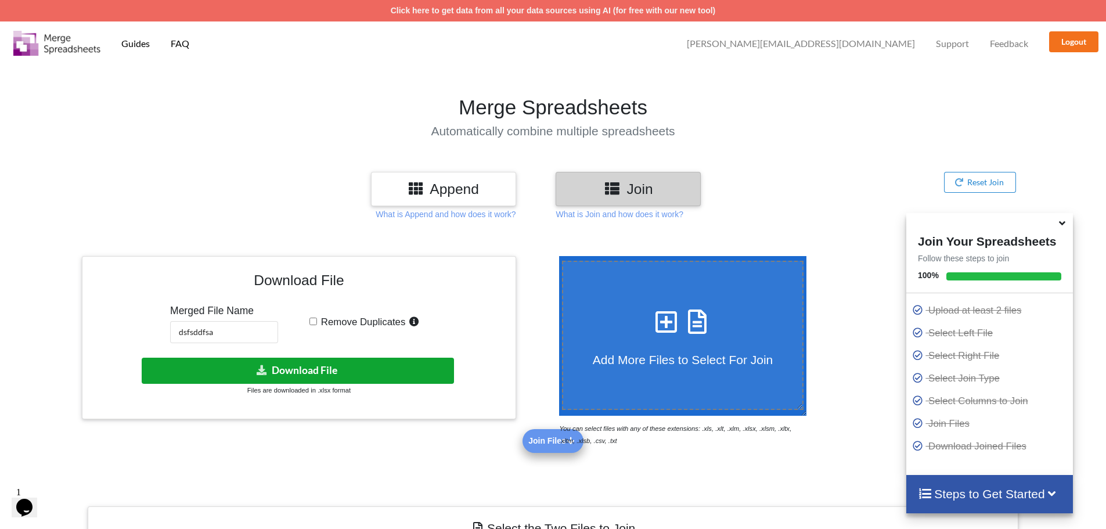
click at [244, 373] on button "Download File" at bounding box center [298, 371] width 312 height 26
